Goal: Task Accomplishment & Management: Manage account settings

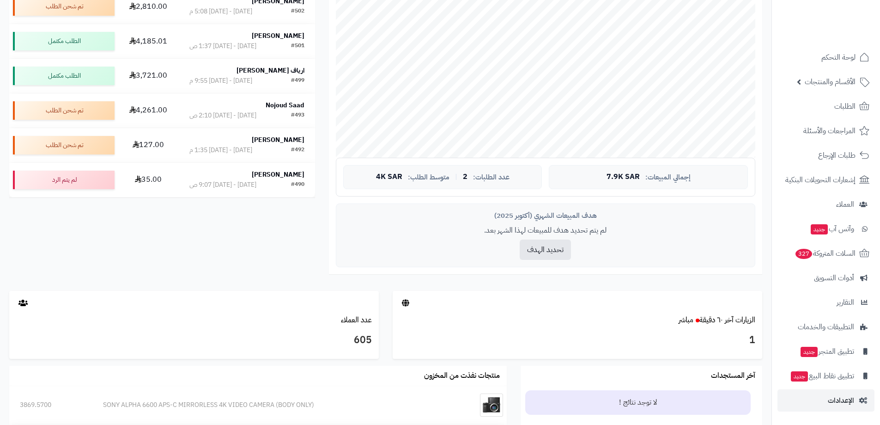
scroll to position [231, 0]
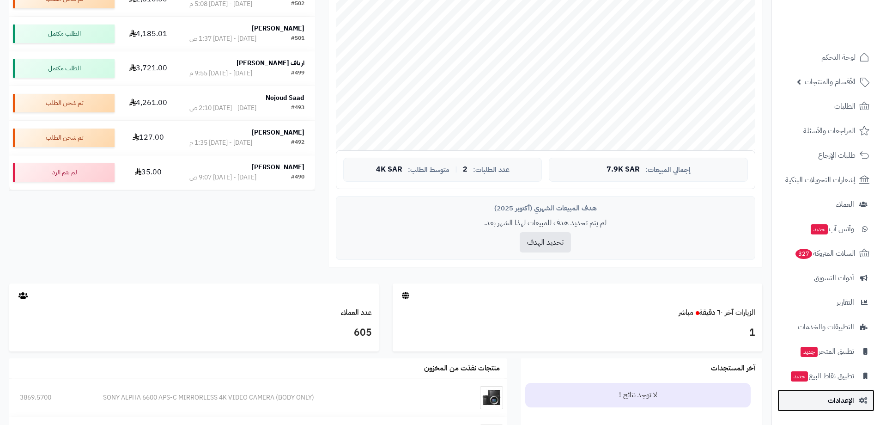
click at [847, 397] on span "الإعدادات" at bounding box center [841, 400] width 26 height 13
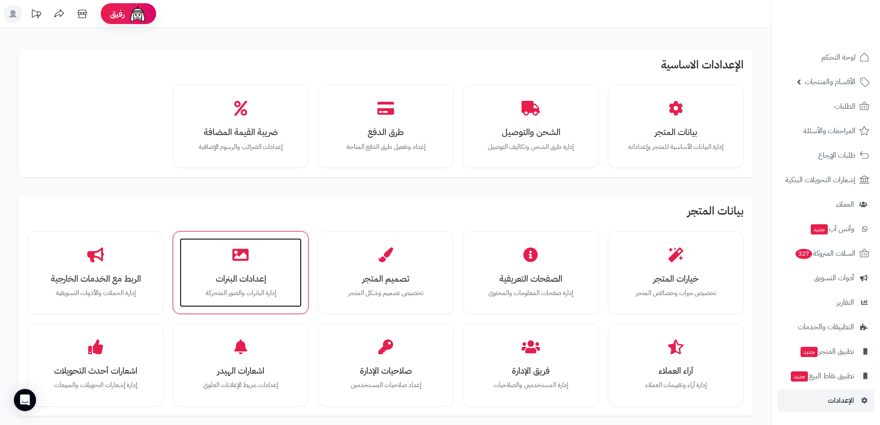
click at [273, 272] on div "إعدادات البنرات إدارة البانرات والصور المتحركة" at bounding box center [241, 272] width 122 height 69
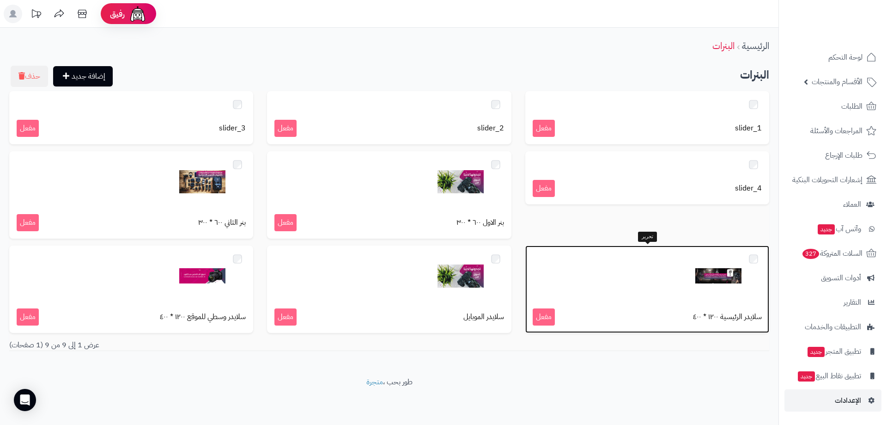
click at [640, 276] on div at bounding box center [647, 276] width 229 height 46
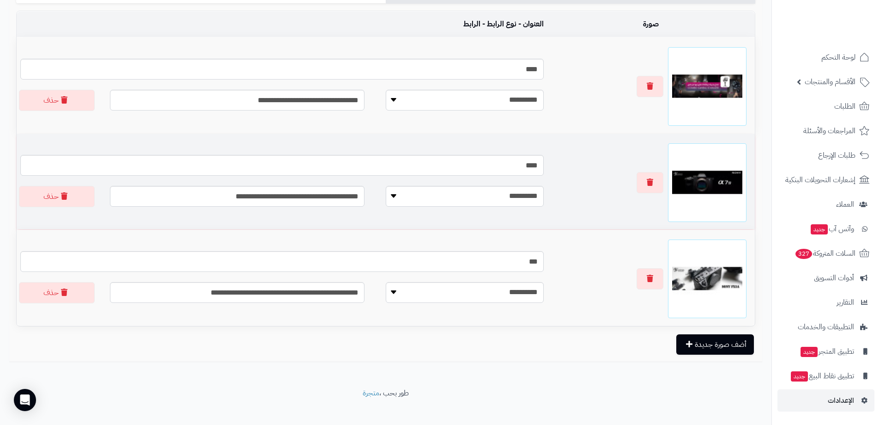
scroll to position [205, 0]
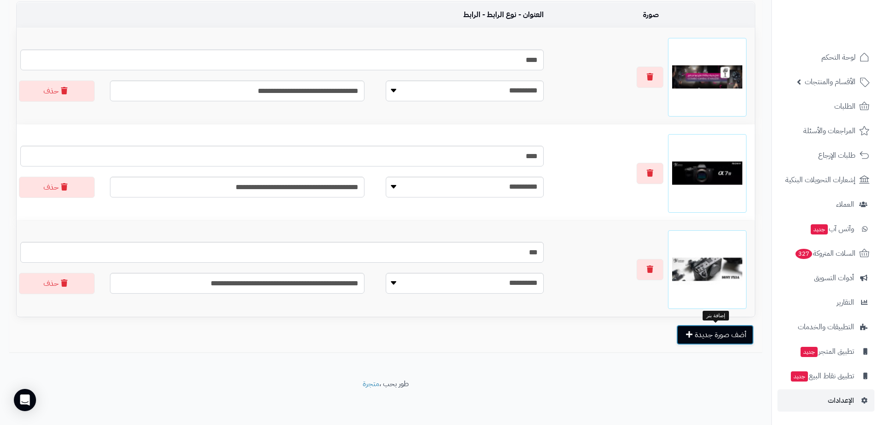
click at [700, 334] on button "أضف صورة جديدة" at bounding box center [715, 334] width 78 height 20
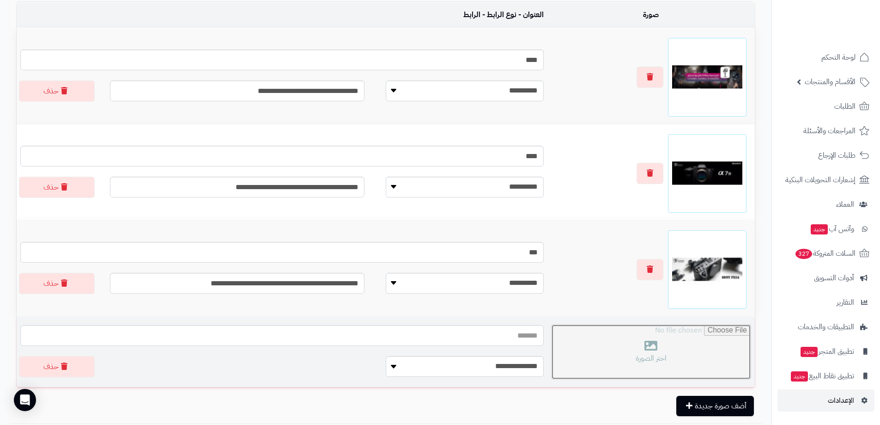
click at [633, 349] on input "file" at bounding box center [651, 351] width 199 height 55
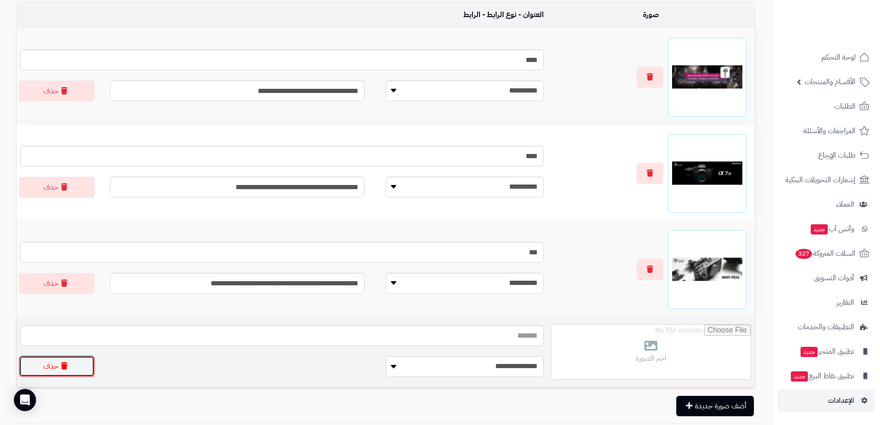
click at [68, 371] on button "حذف" at bounding box center [57, 365] width 76 height 21
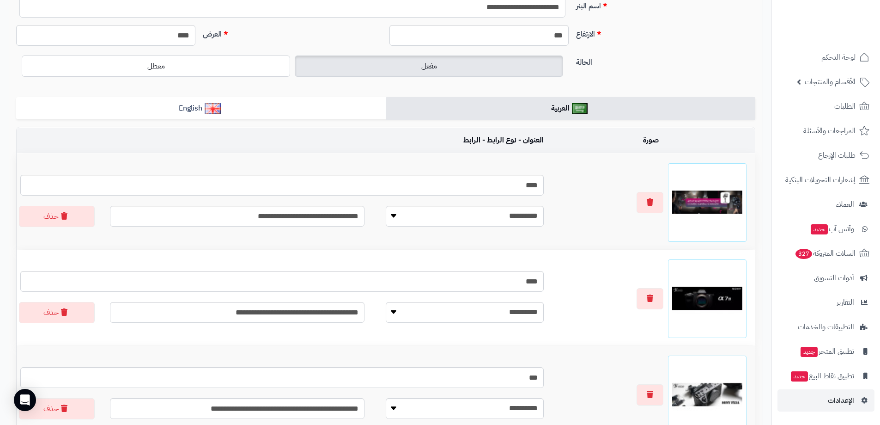
scroll to position [0, 0]
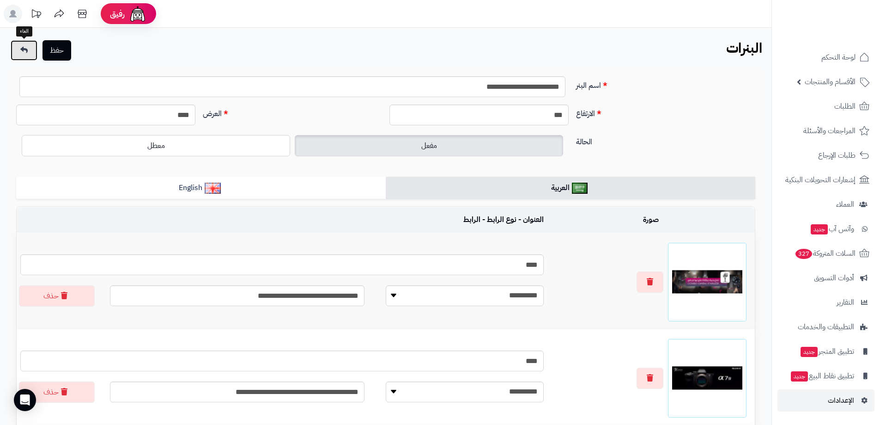
click at [16, 52] on link at bounding box center [24, 50] width 27 height 20
